Goal: Task Accomplishment & Management: Manage account settings

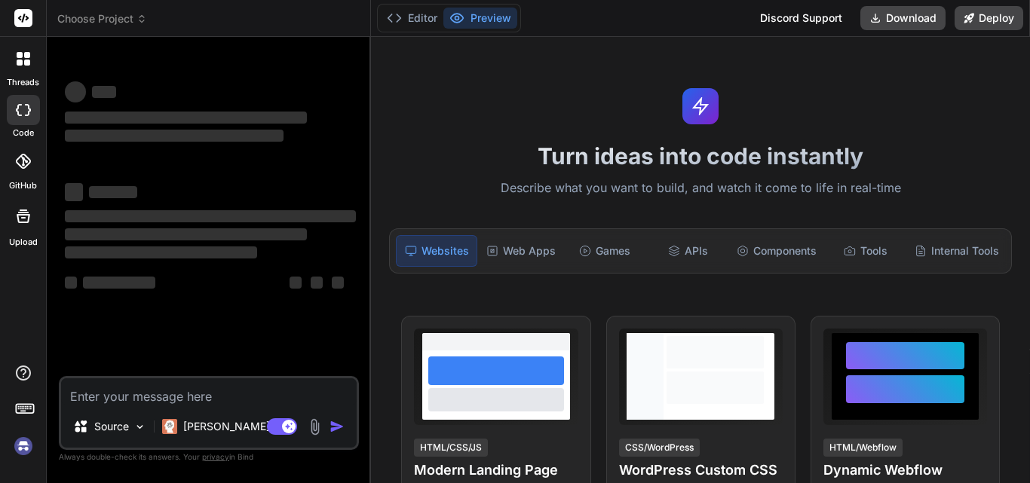
click at [122, 392] on textarea at bounding box center [209, 392] width 296 height 27
type textarea "x"
type textarea "<div class="modal fade" id="EditleavesModal" tabindex="-1" role="dialog" aria-l…"
type textarea "x"
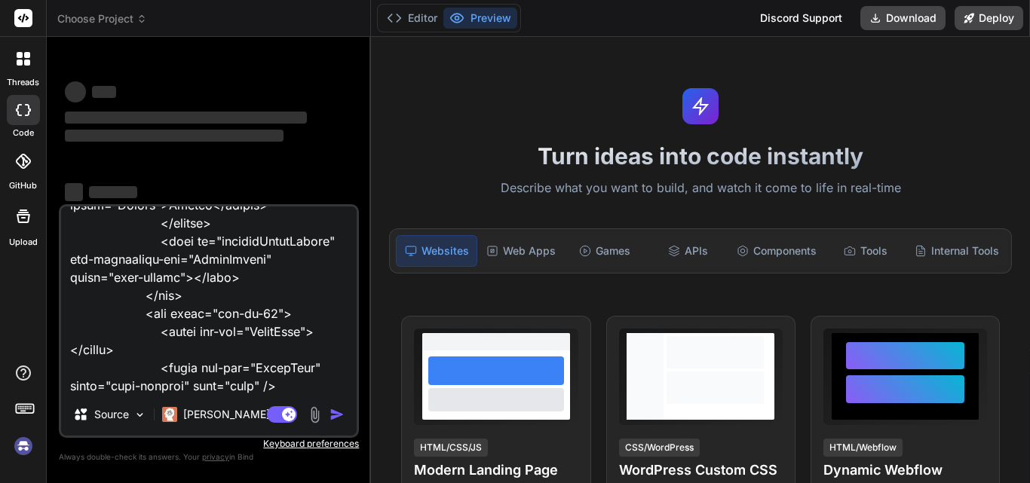
scroll to position [777, 0]
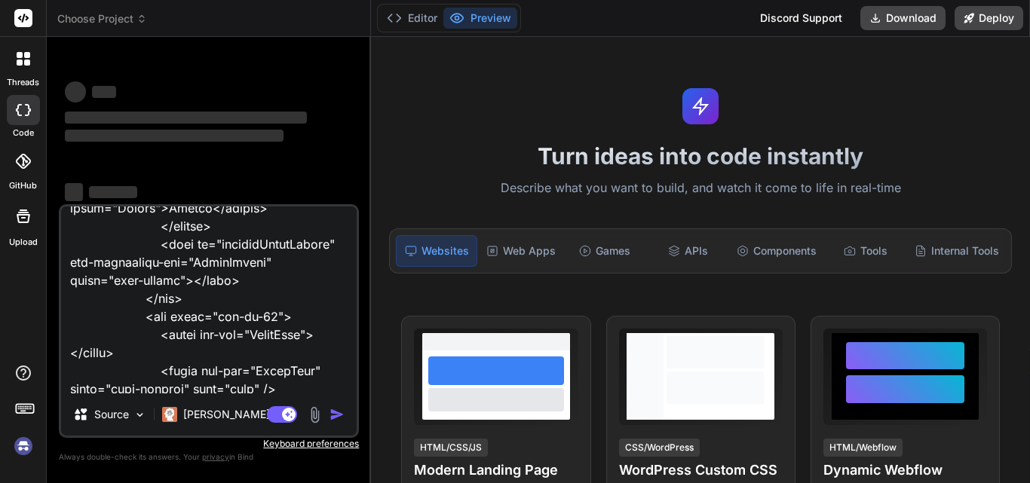
type textarea "<div class="modal fade" id="EditleavesModal" tabindex="-1" role="dialog" aria-l…"
click at [20, 443] on img at bounding box center [24, 447] width 26 height 26
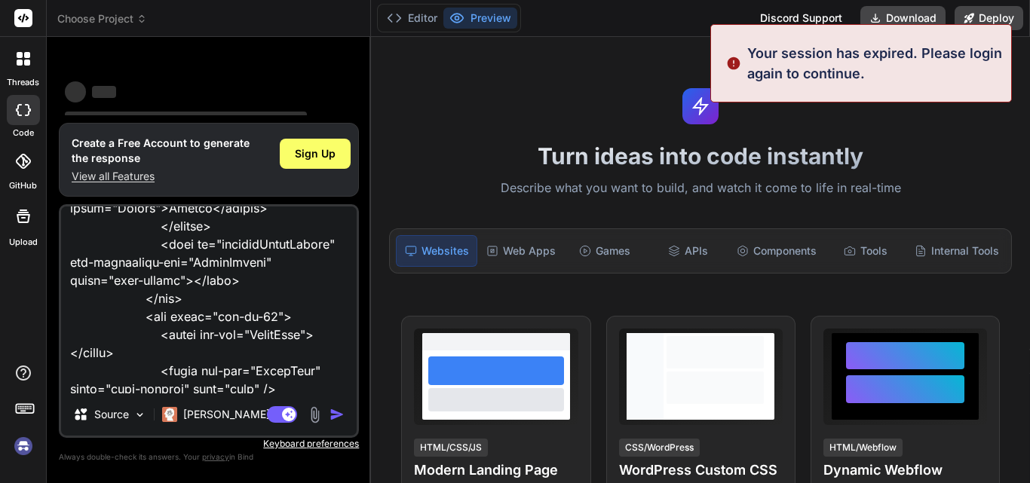
scroll to position [29, 0]
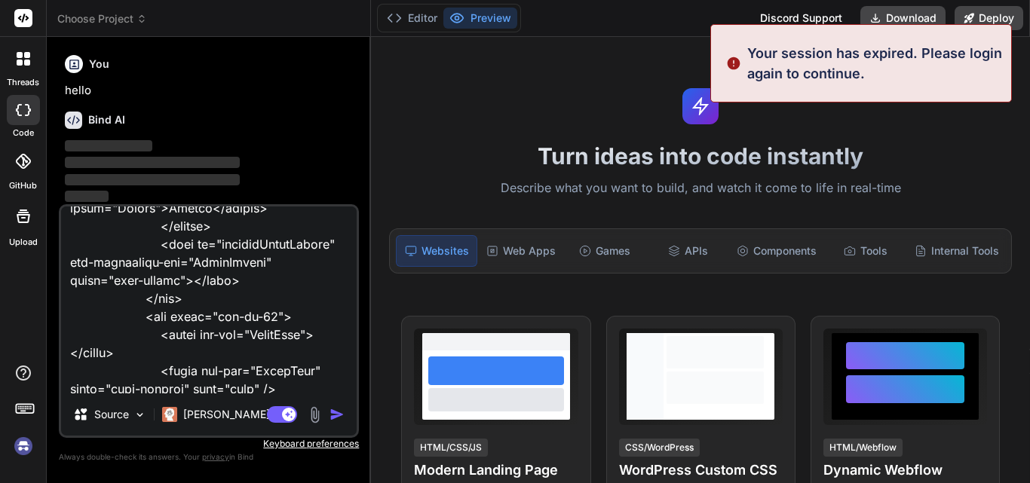
type textarea "x"
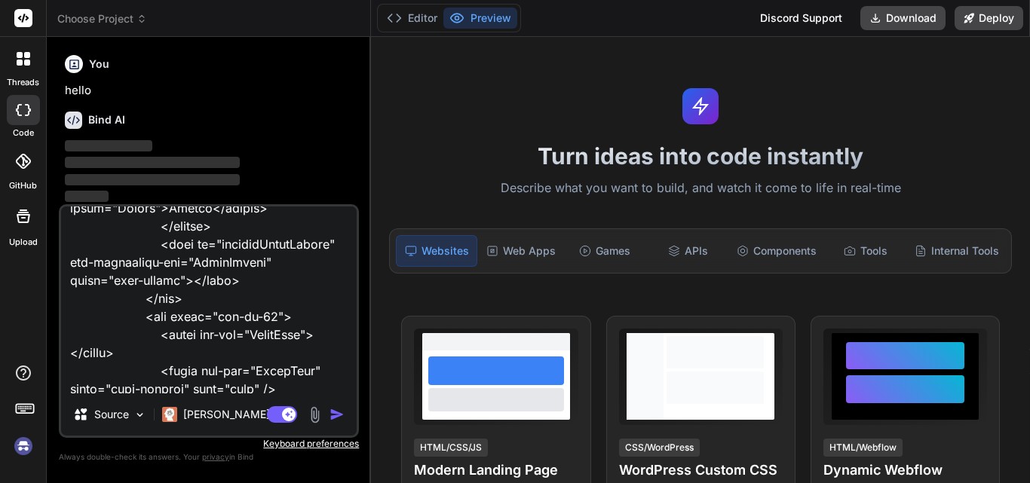
click at [247, 392] on textarea at bounding box center [209, 300] width 296 height 187
type textarea "<div class="modal fade" id="EditleavesModal" tabindex="-1" role="dialog" aria-l…"
type textarea "x"
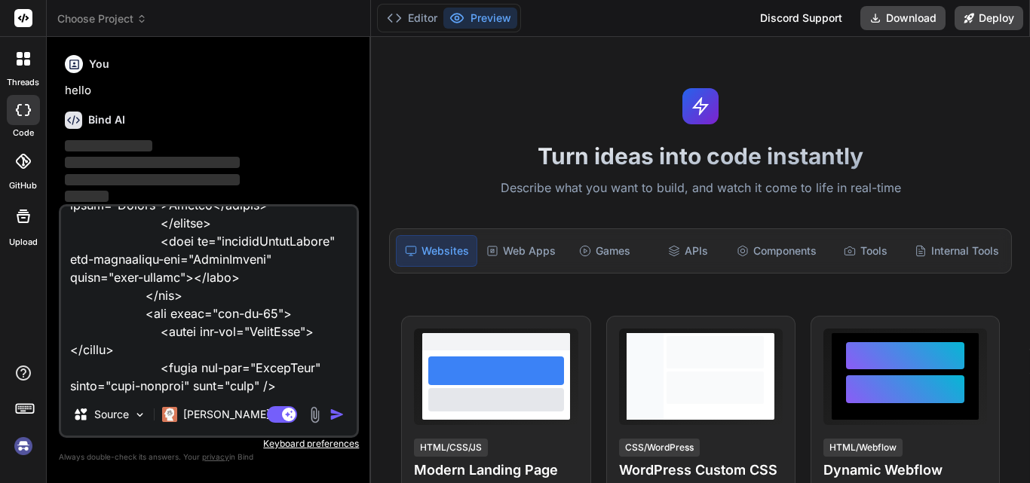
type textarea "<div class="modal fade" id="EditleavesModal" tabindex="-1" role="dialog" aria-l…"
type textarea "x"
type textarea "<div class="modal fade" id="EditleavesModal" tabindex="-1" role="dialog" aria-l…"
type textarea "x"
type textarea "<div class="modal fade" id="EditleavesModal" tabindex="-1" role="dialog" aria-l…"
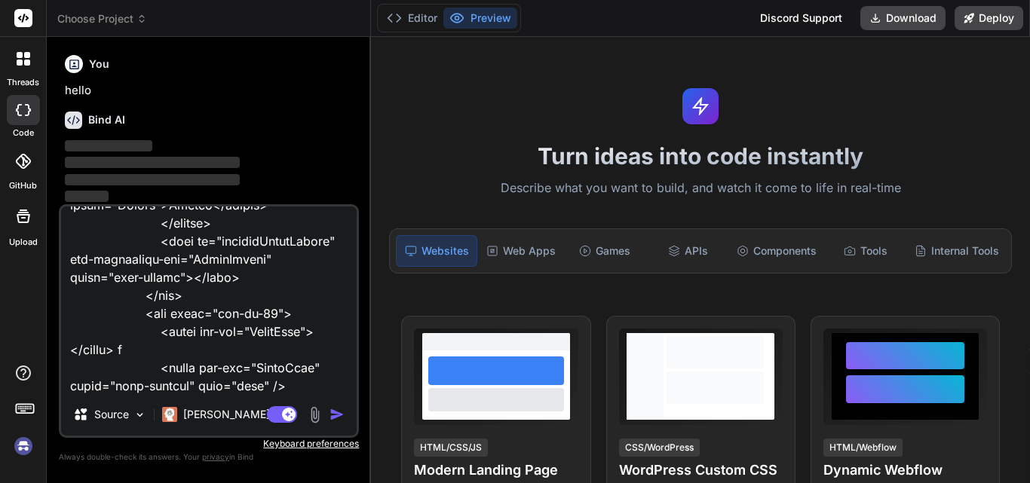
type textarea "x"
type textarea "<div class="modal fade" id="EditleavesModal" tabindex="-1" role="dialog" aria-l…"
type textarea "x"
type textarea "<div class="modal fade" id="EditleavesModal" tabindex="-1" role="dialog" aria-l…"
type textarea "x"
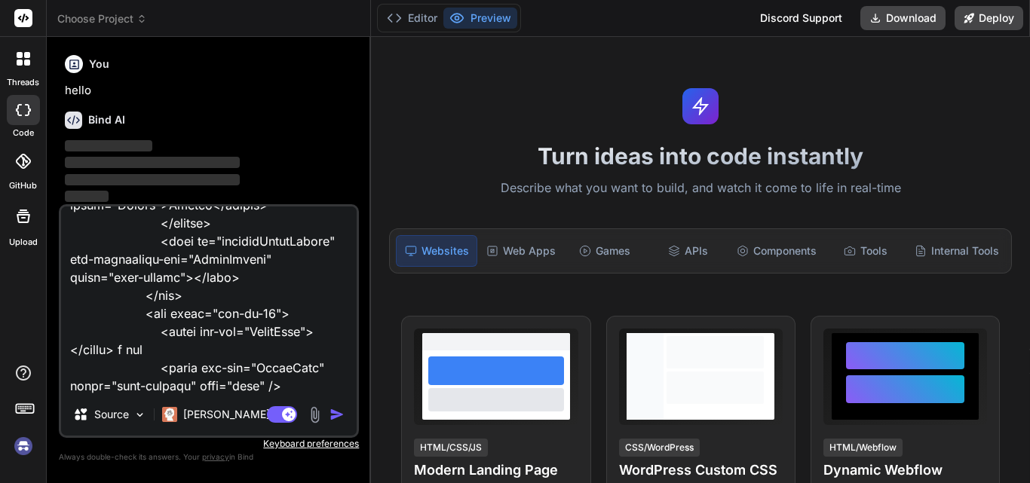
type textarea "<div class="modal fade" id="EditleavesModal" tabindex="-1" role="dialog" aria-l…"
type textarea "x"
type textarea "<div class="modal fade" id="EditleavesModal" tabindex="-1" role="dialog" aria-l…"
type textarea "x"
type textarea "<div class="modal fade" id="EditleavesModal" tabindex="-1" role="dialog" aria-l…"
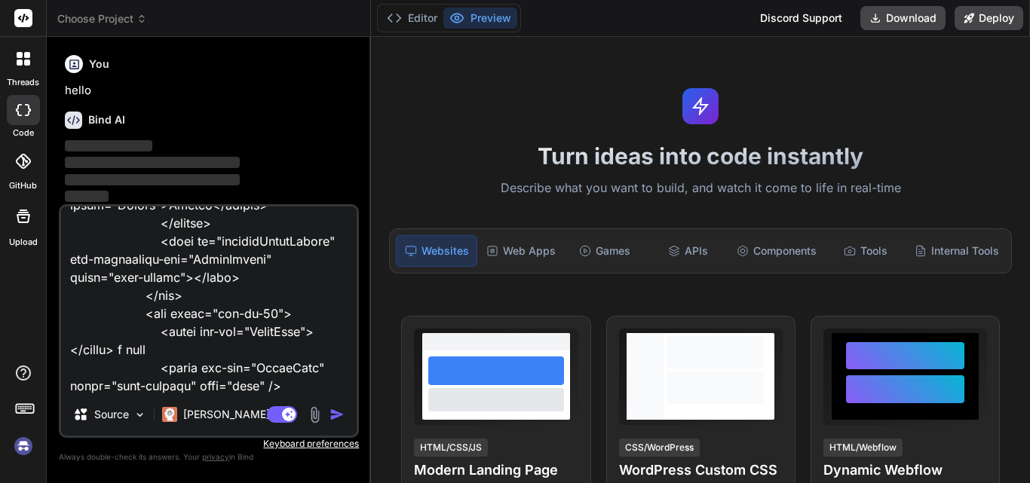
type textarea "x"
type textarea "<div class="modal fade" id="EditleavesModal" tabindex="-1" role="dialog" aria-l…"
type textarea "x"
type textarea "<div class="modal fade" id="EditleavesModal" tabindex="-1" role="dialog" aria-l…"
type textarea "x"
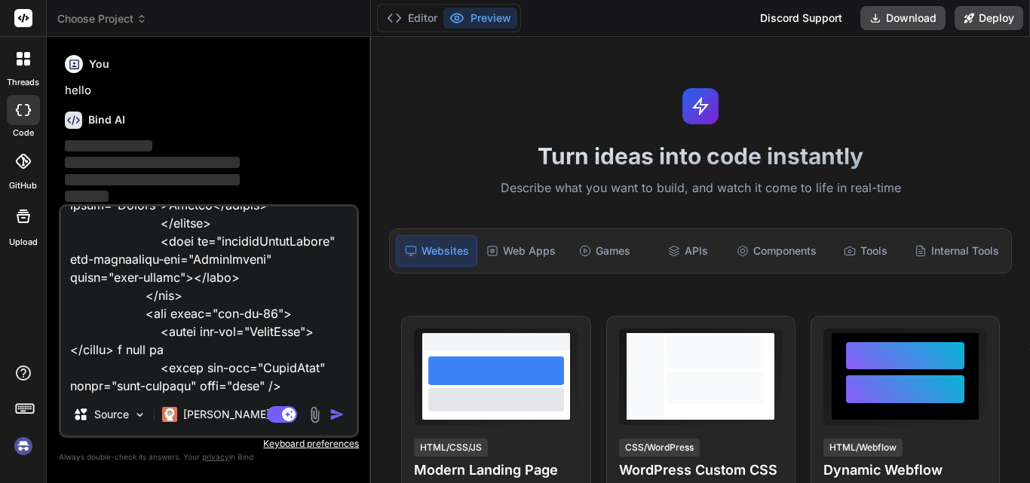
type textarea "<div class="modal fade" id="EditleavesModal" tabindex="-1" role="dialog" aria-l…"
type textarea "x"
type textarea "<div class="modal fade" id="EditleavesModal" tabindex="-1" role="dialog" aria-l…"
type textarea "x"
type textarea "<div class="modal fade" id="EditleavesModal" tabindex="-1" role="dialog" aria-l…"
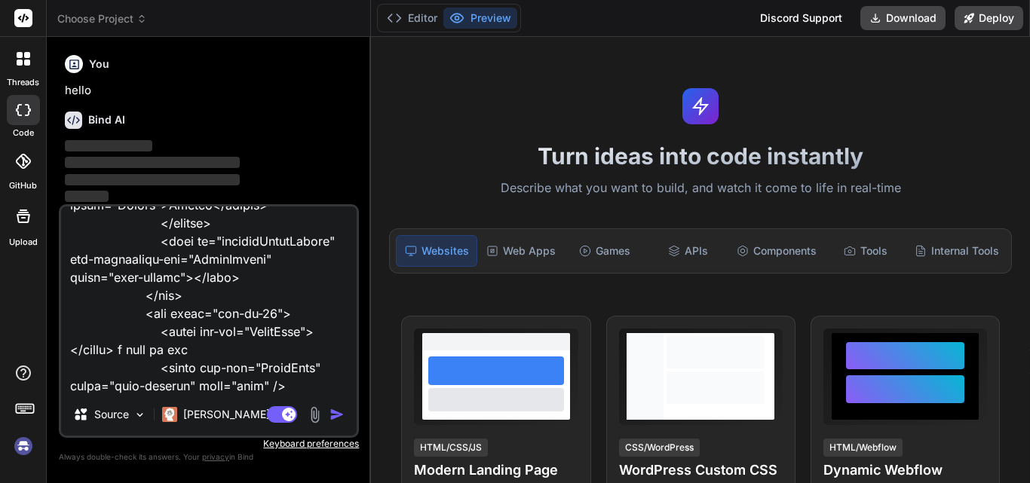
type textarea "x"
type textarea "<div class="modal fade" id="EditleavesModal" tabindex="-1" role="dialog" aria-l…"
type textarea "x"
type textarea "<div class="modal fade" id="EditleavesModal" tabindex="-1" role="dialog" aria-l…"
type textarea "x"
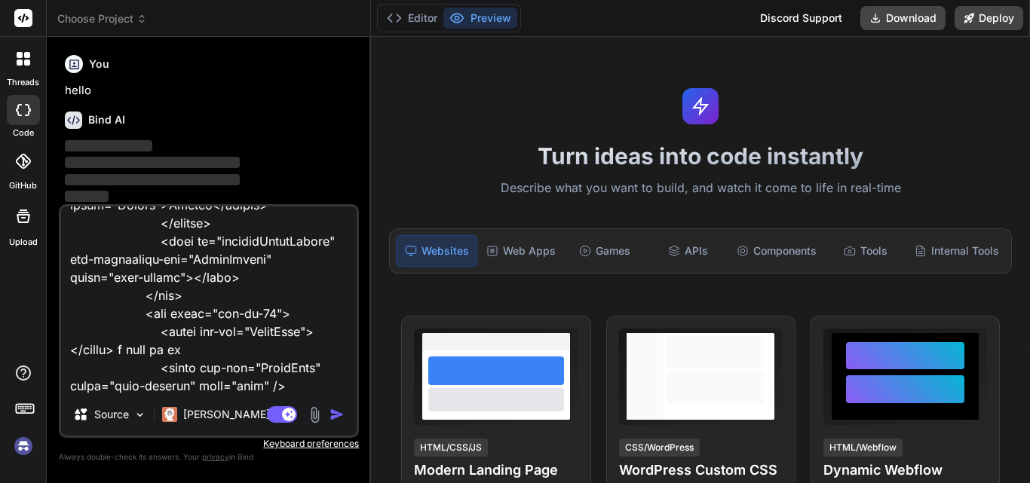
type textarea "<div class="modal fade" id="EditleavesModal" tabindex="-1" role="dialog" aria-l…"
type textarea "x"
type textarea "<div class="modal fade" id="EditleavesModal" tabindex="-1" role="dialog" aria-l…"
type textarea "x"
type textarea "<div class="modal fade" id="EditleavesModal" tabindex="-1" role="dialog" aria-l…"
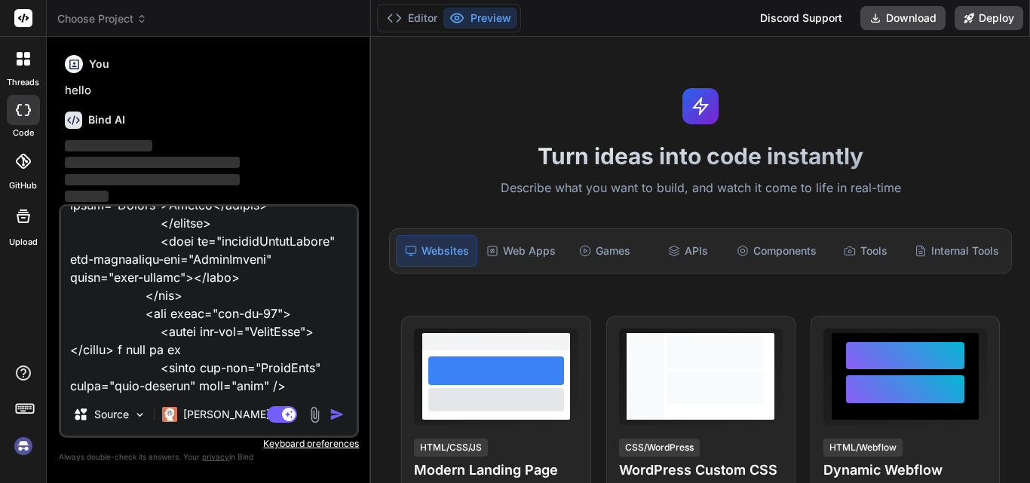
type textarea "x"
type textarea "<div class="modal fade" id="EditleavesModal" tabindex="-1" role="dialog" aria-l…"
type textarea "x"
type textarea "<div class="modal fade" id="EditleavesModal" tabindex="-1" role="dialog" aria-l…"
type textarea "x"
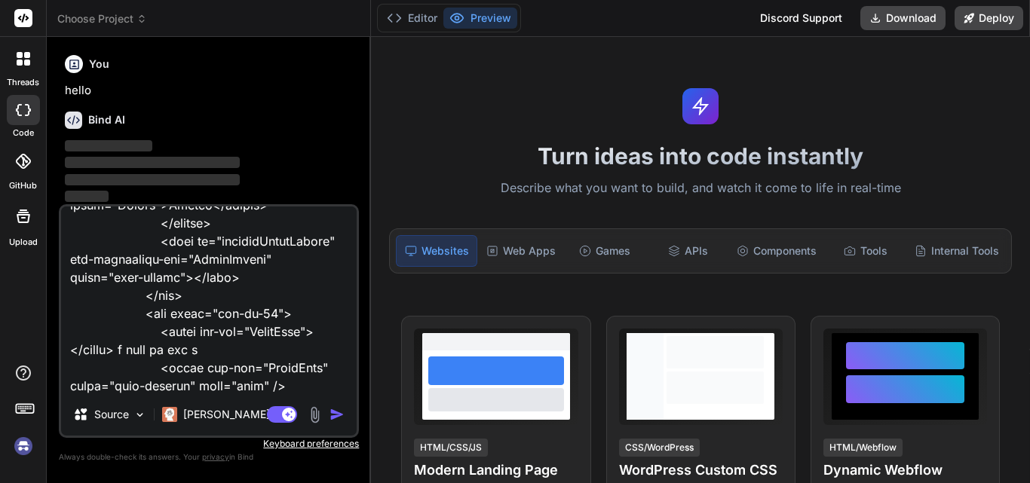
type textarea "<div class="modal fade" id="EditleavesModal" tabindex="-1" role="dialog" aria-l…"
type textarea "x"
type textarea "<div class="modal fade" id="EditleavesModal" tabindex="-1" role="dialog" aria-l…"
type textarea "x"
type textarea "<div class="modal fade" id="EditleavesModal" tabindex="-1" role="dialog" aria-l…"
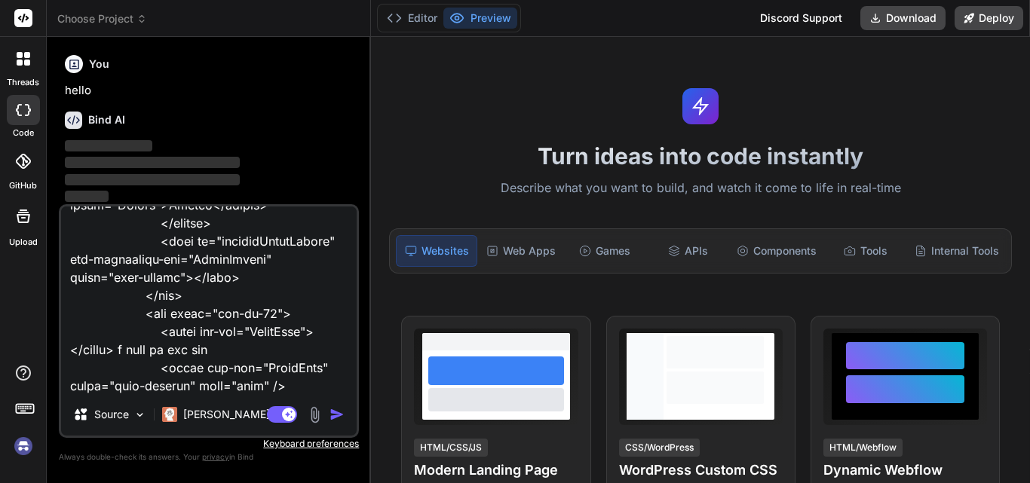
type textarea "x"
type textarea "<div class="modal fade" id="EditleavesModal" tabindex="-1" role="dialog" aria-l…"
type textarea "x"
type textarea "<div class="modal fade" id="EditleavesModal" tabindex="-1" role="dialog" aria-l…"
type textarea "x"
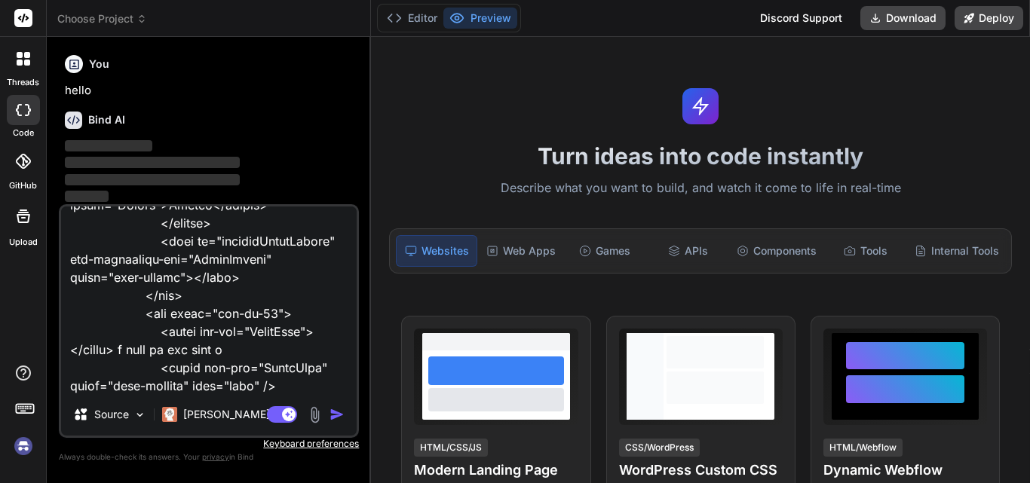
type textarea "<div class="modal fade" id="EditleavesModal" tabindex="-1" role="dialog" aria-l…"
type textarea "x"
type textarea "<div class="modal fade" id="EditleavesModal" tabindex="-1" role="dialog" aria-l…"
type textarea "x"
type textarea "<div class="modal fade" id="EditleavesModal" tabindex="-1" role="dialog" aria-l…"
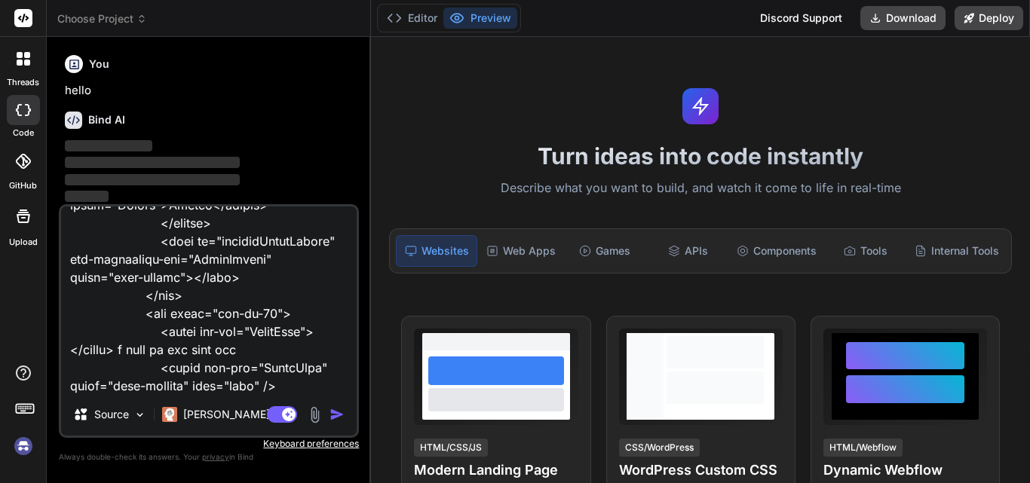
type textarea "x"
type textarea "<div class="modal fade" id="EditleavesModal" tabindex="-1" role="dialog" aria-l…"
type textarea "x"
type textarea "<div class="modal fade" id="EditleavesModal" tabindex="-1" role="dialog" aria-l…"
type textarea "x"
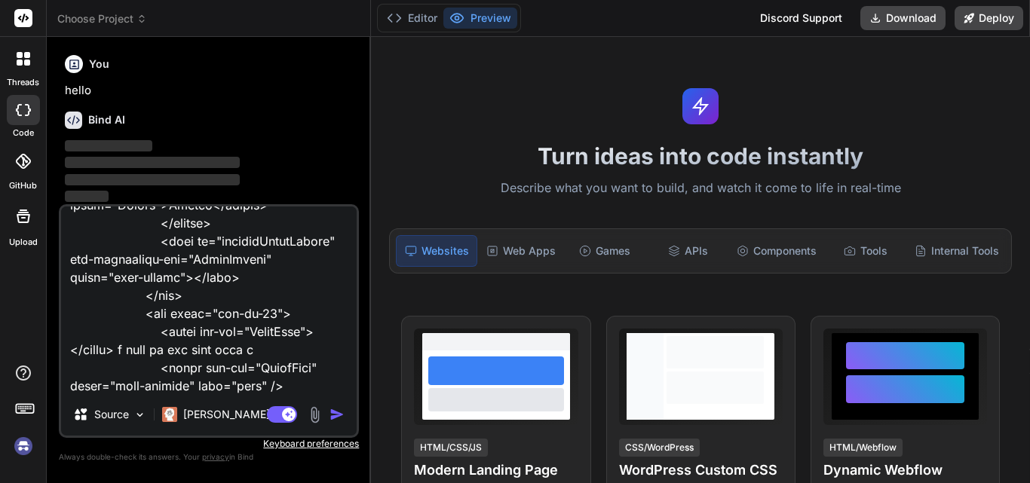
type textarea "<div class="modal fade" id="EditleavesModal" tabindex="-1" role="dialog" aria-l…"
type textarea "x"
type textarea "<div class="modal fade" id="EditleavesModal" tabindex="-1" role="dialog" aria-l…"
type textarea "x"
type textarea "<div class="modal fade" id="EditleavesModal" tabindex="-1" role="dialog" aria-l…"
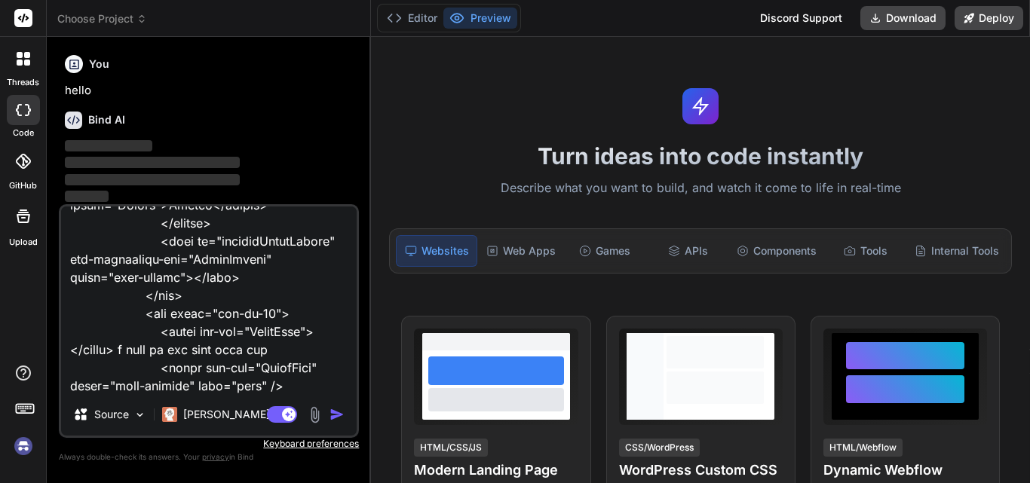
type textarea "x"
type textarea "<div class="modal fade" id="EditleavesModal" tabindex="-1" role="dialog" aria-l…"
type textarea "x"
type textarea "<div class="modal fade" id="EditleavesModal" tabindex="-1" role="dialog" aria-l…"
type textarea "x"
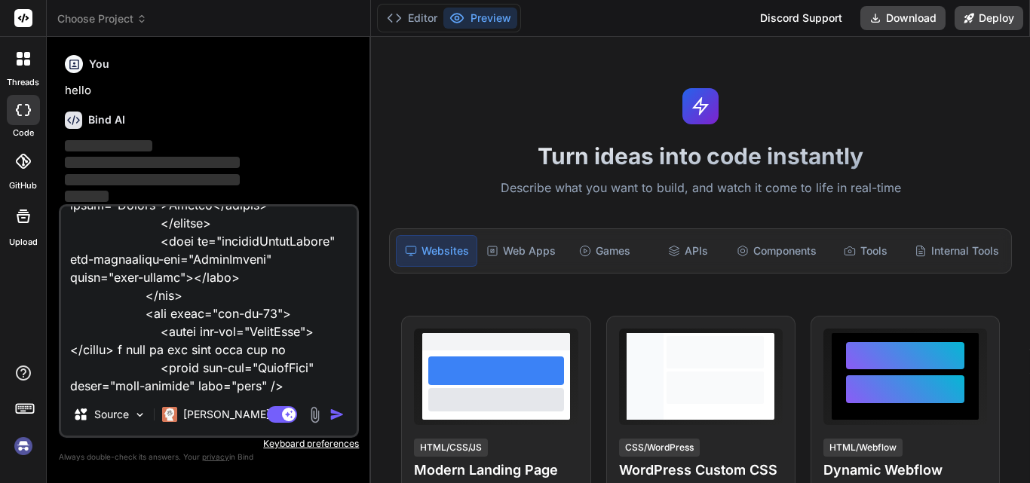
type textarea "<div class="modal fade" id="EditleavesModal" tabindex="-1" role="dialog" aria-l…"
type textarea "x"
type textarea "<div class="modal fade" id="EditleavesModal" tabindex="-1" role="dialog" aria-l…"
type textarea "x"
type textarea "<div class="modal fade" id="EditleavesModal" tabindex="-1" role="dialog" aria-l…"
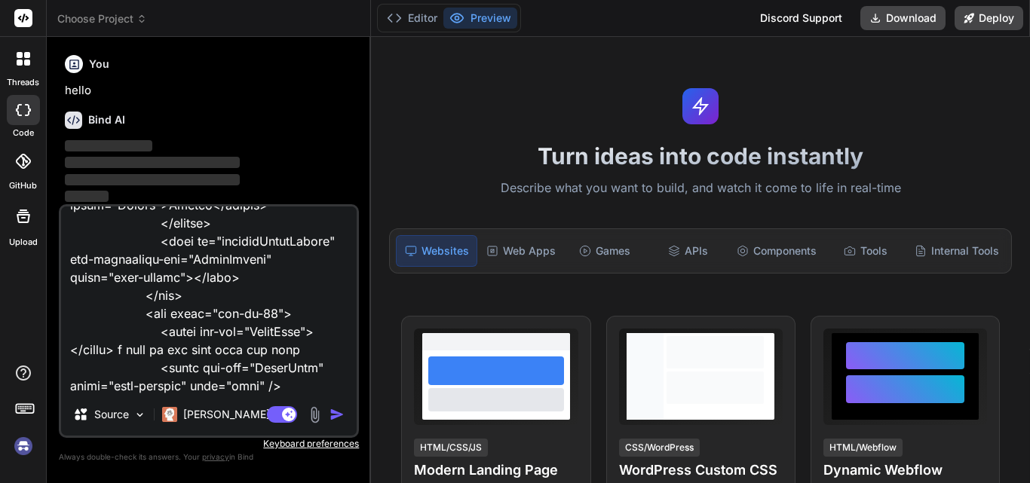
type textarea "x"
type textarea "<div class="modal fade" id="EditleavesModal" tabindex="-1" role="dialog" aria-l…"
type textarea "x"
type textarea "<div class="modal fade" id="EditleavesModal" tabindex="-1" role="dialog" aria-l…"
type textarea "x"
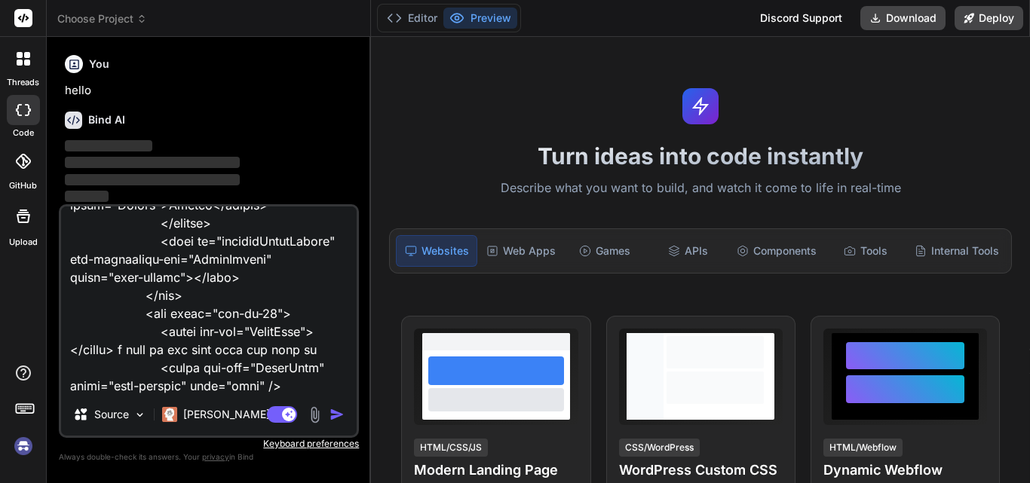
type textarea "<div class="modal fade" id="EditleavesModal" tabindex="-1" role="dialog" aria-l…"
type textarea "x"
type textarea "<div class="modal fade" id="EditleavesModal" tabindex="-1" role="dialog" aria-l…"
type textarea "x"
type textarea "<div class="modal fade" id="EditleavesModal" tabindex="-1" role="dialog" aria-l…"
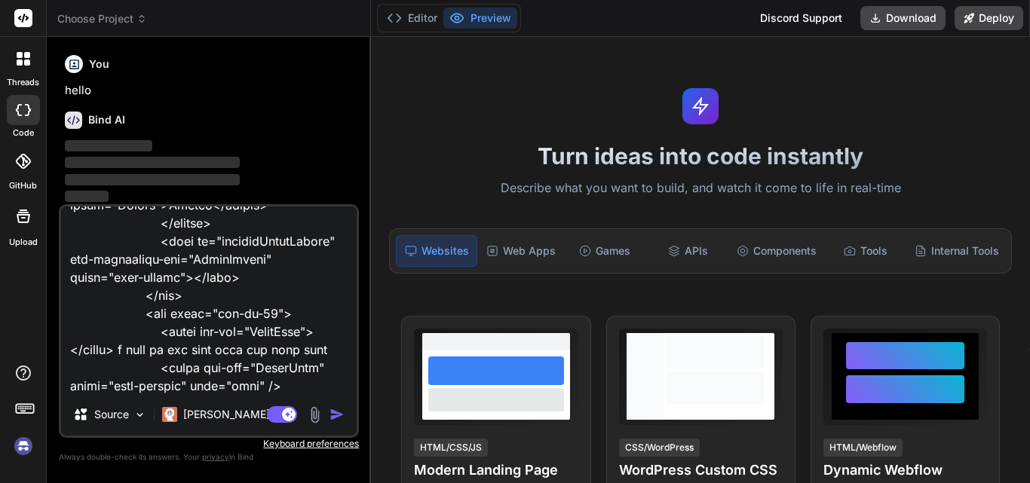
type textarea "x"
type textarea "<div class="modal fade" id="EditleavesModal" tabindex="-1" role="dialog" aria-l…"
type textarea "x"
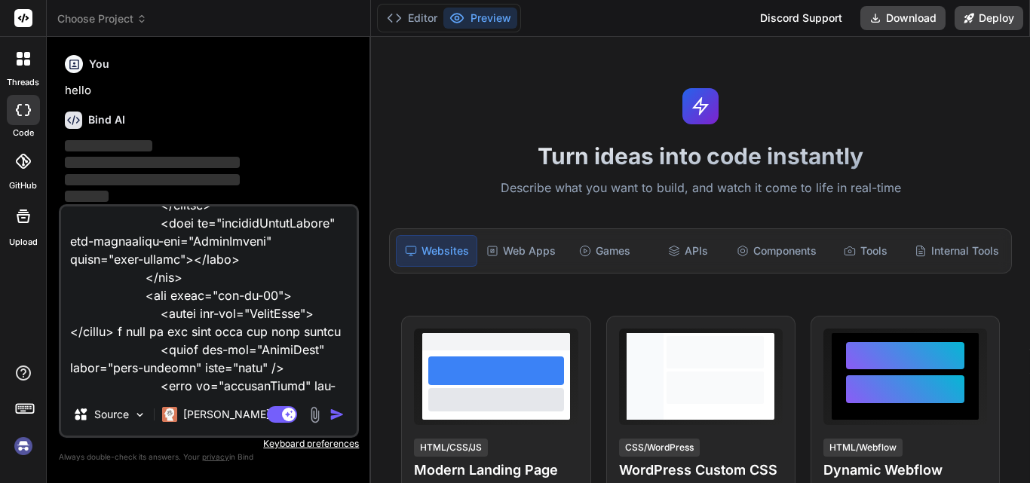
type textarea "<div class="modal fade" id="EditleavesModal" tabindex="-1" role="dialog" aria-l…"
type textarea "x"
type textarea "<div class="modal fade" id="EditleavesModal" tabindex="-1" role="dialog" aria-l…"
type textarea "x"
type textarea "<div class="modal fade" id="EditleavesModal" tabindex="-1" role="dialog" aria-l…"
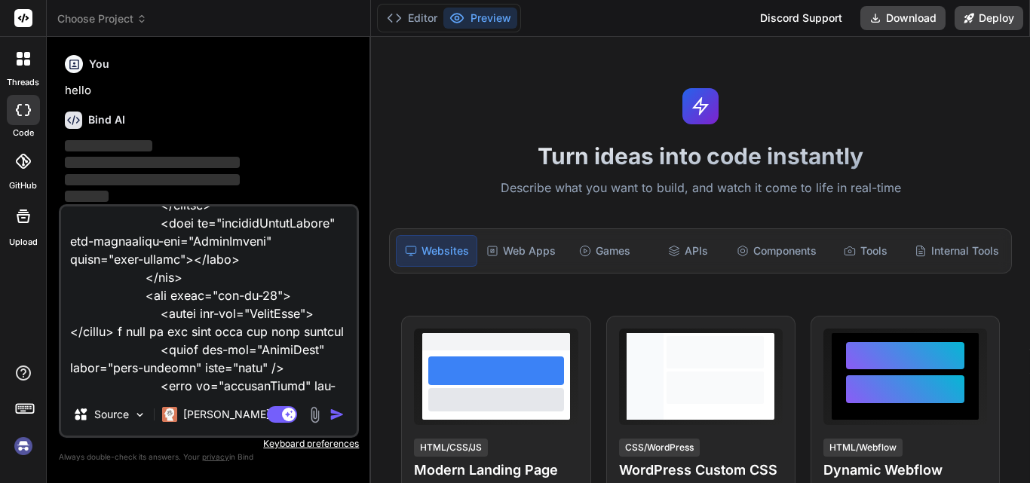
type textarea "x"
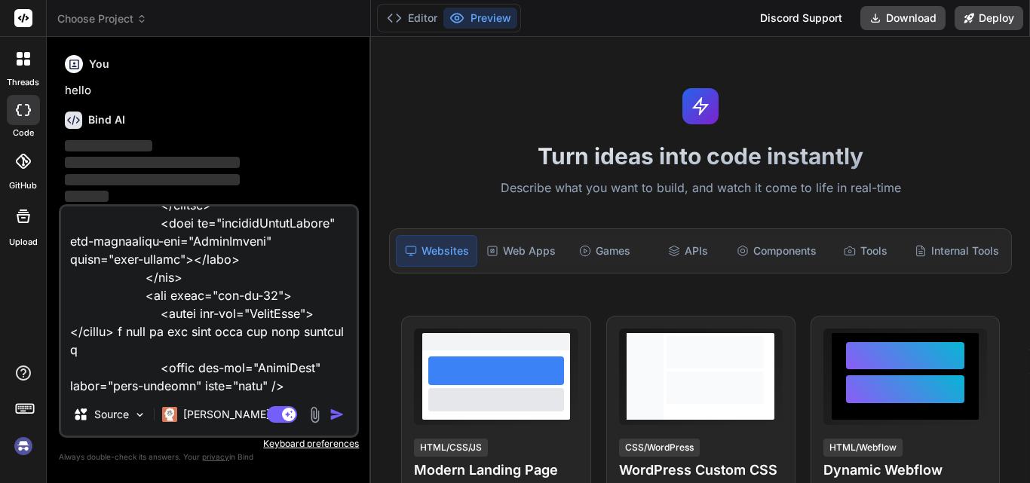
type textarea "<div class="modal fade" id="EditleavesModal" tabindex="-1" role="dialog" aria-l…"
type textarea "x"
type textarea "<div class="modal fade" id="EditleavesModal" tabindex="-1" role="dialog" aria-l…"
type textarea "x"
type textarea "<div class="modal fade" id="EditleavesModal" tabindex="-1" role="dialog" aria-l…"
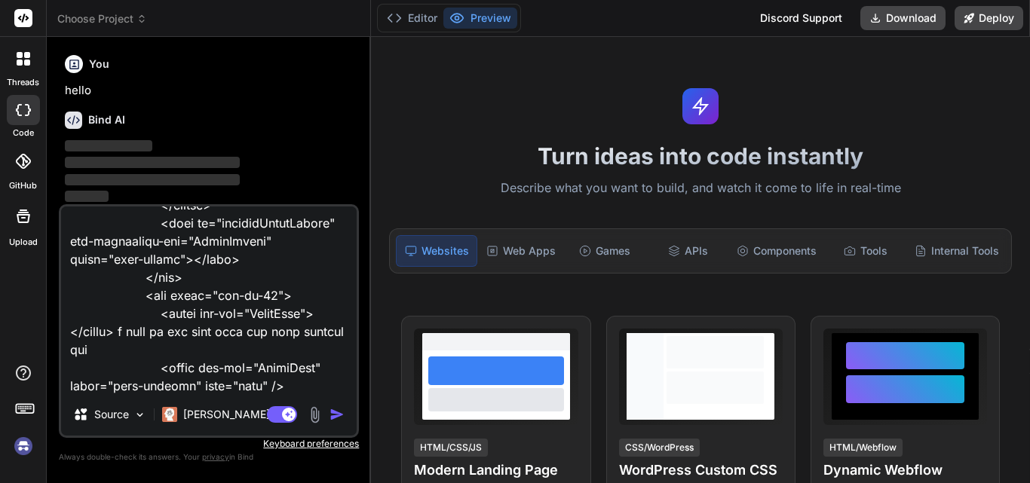
type textarea "x"
type textarea "<div class="modal fade" id="EditleavesModal" tabindex="-1" role="dialog" aria-l…"
type textarea "x"
type textarea "<div class="modal fade" id="EditleavesModal" tabindex="-1" role="dialog" aria-l…"
type textarea "x"
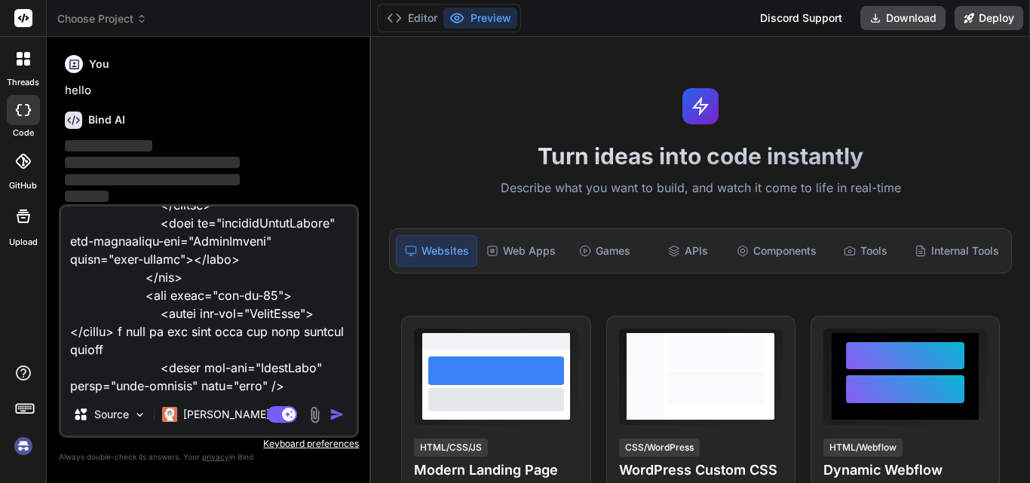
type textarea "<div class="modal fade" id="EditleavesModal" tabindex="-1" role="dialog" aria-l…"
type textarea "x"
type textarea "<div class="modal fade" id="EditleavesModal" tabindex="-1" role="dialog" aria-l…"
type textarea "x"
type textarea "<div class="modal fade" id="EditleavesModal" tabindex="-1" role="dialog" aria-l…"
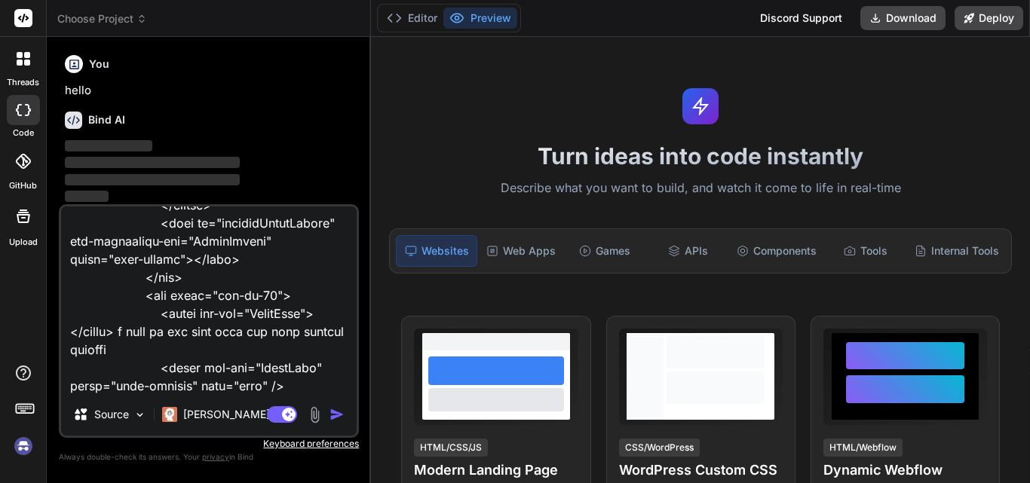
click at [332, 410] on img "button" at bounding box center [337, 414] width 15 height 15
type textarea "x"
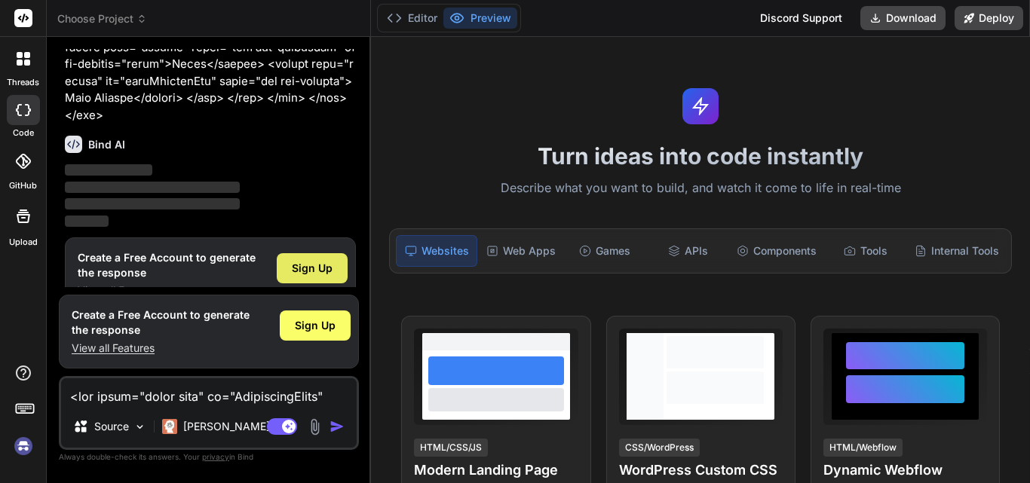
scroll to position [792, 0]
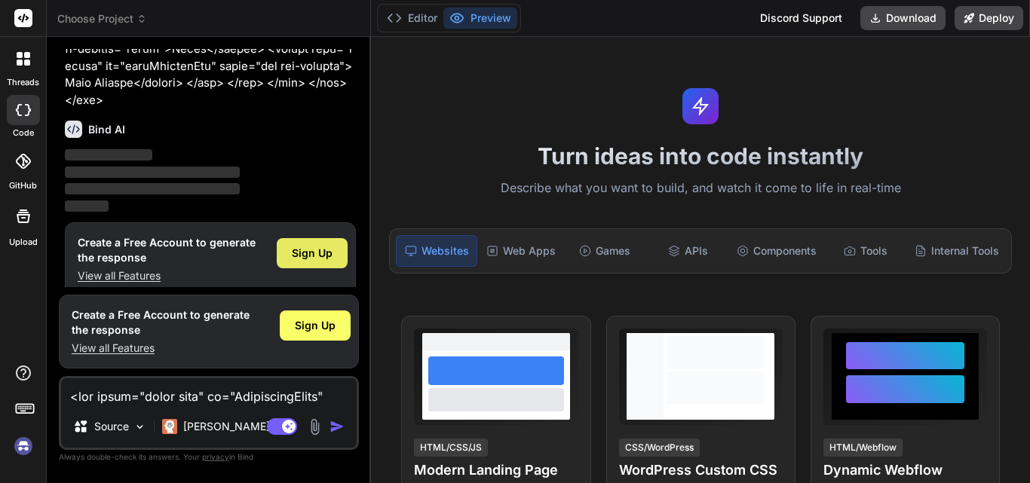
click at [313, 246] on span "Sign Up" at bounding box center [312, 253] width 41 height 15
click at [336, 422] on img "button" at bounding box center [337, 426] width 15 height 15
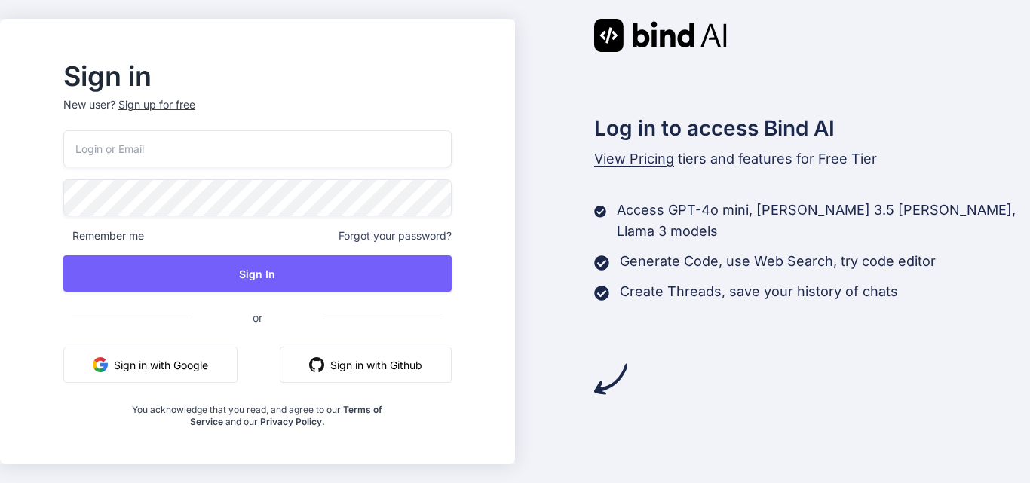
click at [223, 143] on input "email" at bounding box center [257, 148] width 388 height 37
type input "[EMAIL_ADDRESS][DOMAIN_NAME]"
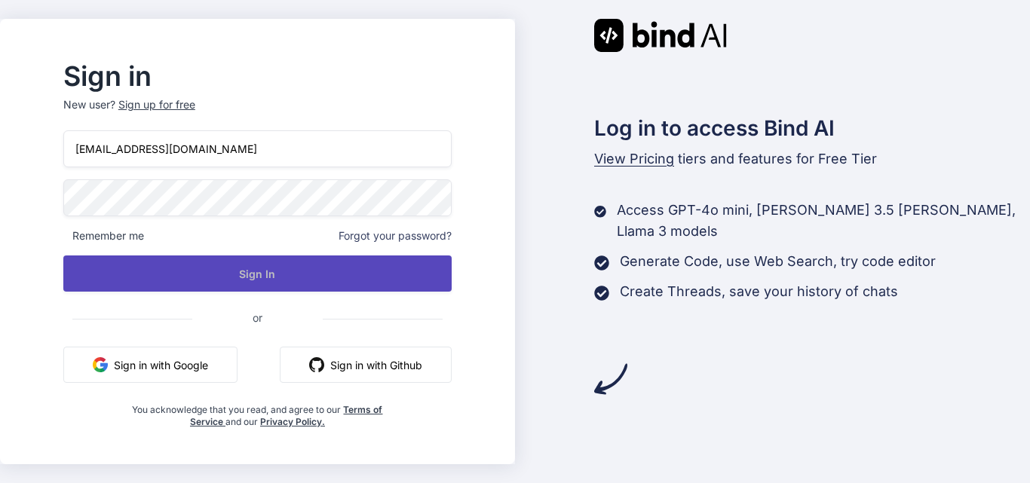
click at [219, 277] on button "Sign In" at bounding box center [257, 274] width 388 height 36
click at [268, 278] on button "Sign In" at bounding box center [257, 274] width 388 height 36
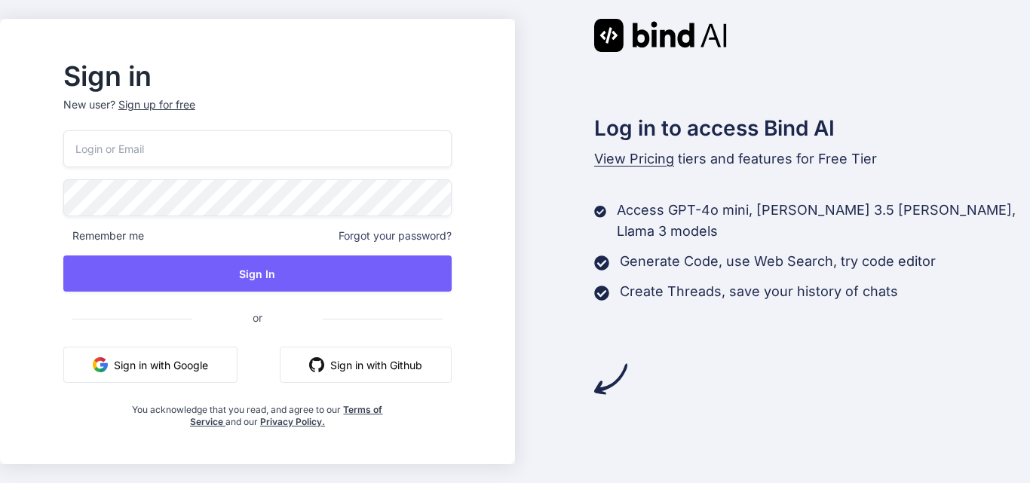
drag, startPoint x: 272, startPoint y: 146, endPoint x: 266, endPoint y: 158, distance: 13.2
click at [272, 147] on input "email" at bounding box center [257, 148] width 388 height 37
type input "abhi@yopamail.com"
click at [247, 253] on div "abhi@yopamail.com Remember me Forgot your password? Sign In or Sign in with Goo…" at bounding box center [257, 279] width 388 height 298
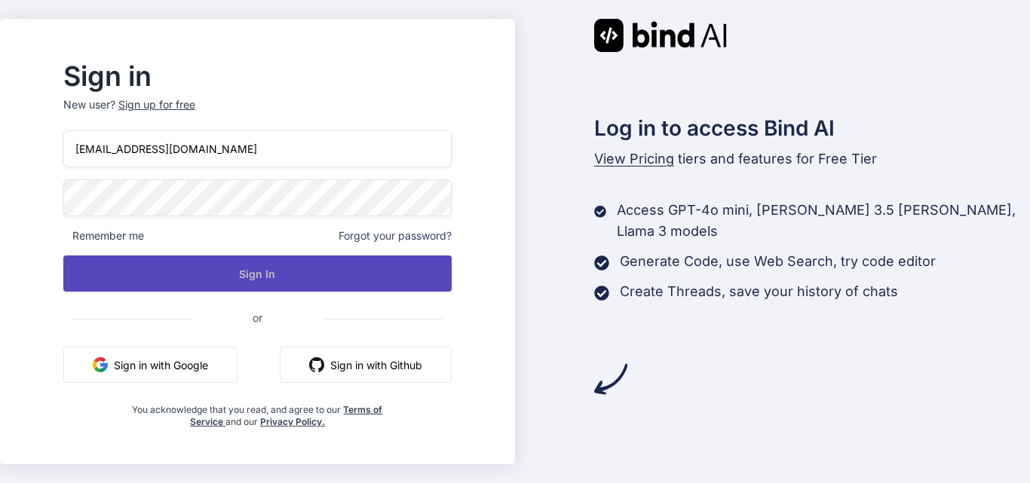
click at [266, 274] on button "Sign In" at bounding box center [257, 274] width 388 height 36
click at [193, 258] on button "Sign In" at bounding box center [257, 274] width 388 height 36
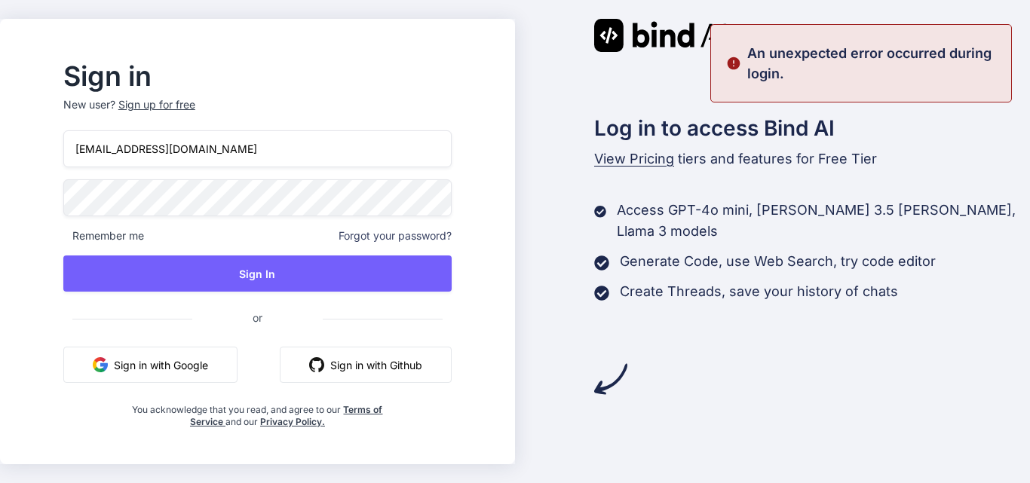
click at [452, 242] on span "Forgot your password?" at bounding box center [395, 236] width 113 height 15
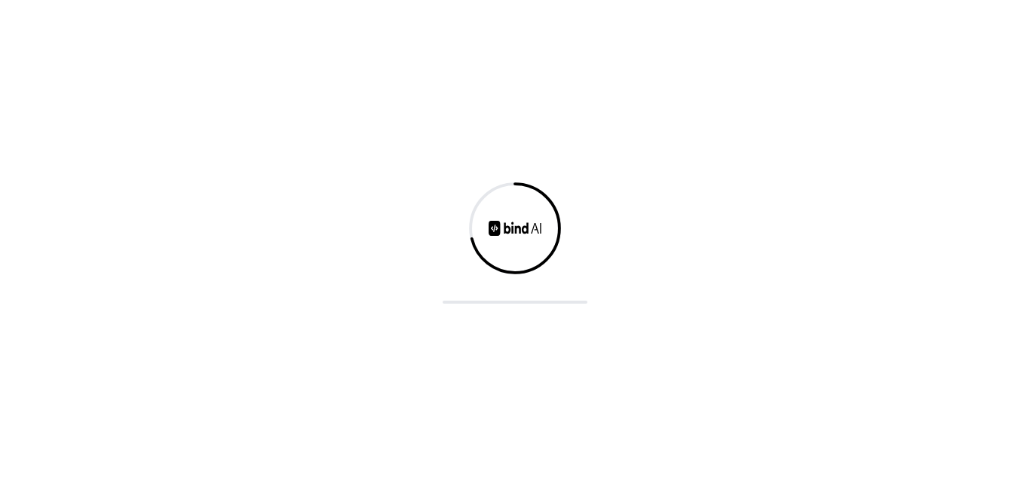
click at [451, 235] on div at bounding box center [515, 241] width 1030 height 483
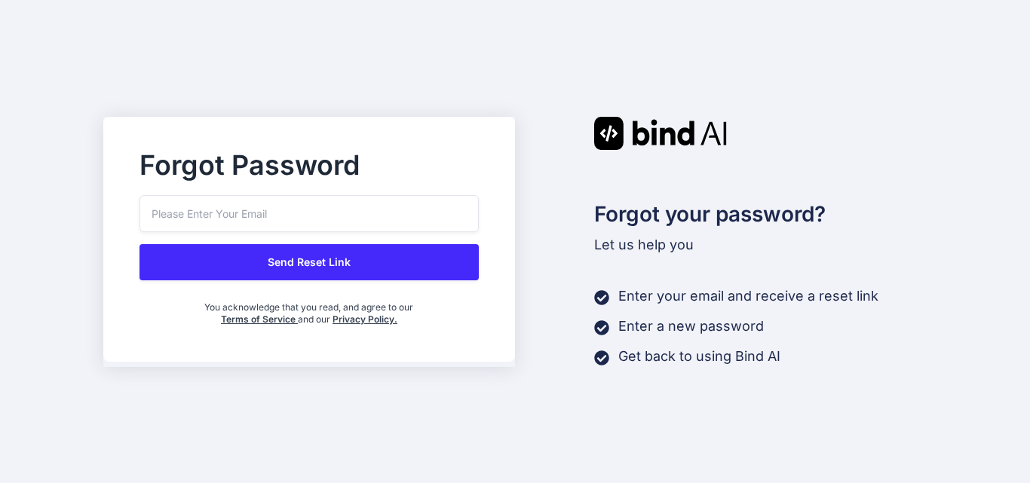
click at [287, 212] on input "email" at bounding box center [309, 213] width 339 height 37
